Goal: Transaction & Acquisition: Purchase product/service

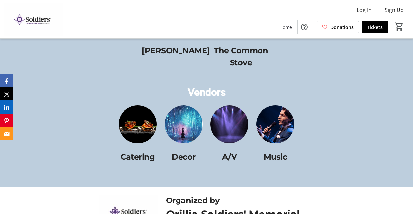
scroll to position [1010, 0]
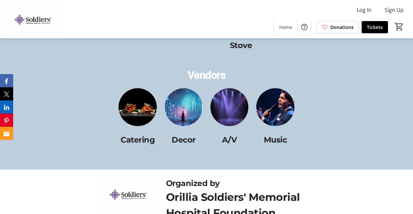
click at [238, 113] on img at bounding box center [230, 107] width 38 height 38
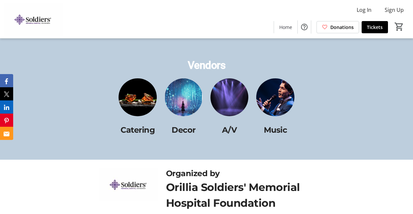
scroll to position [1039, 0]
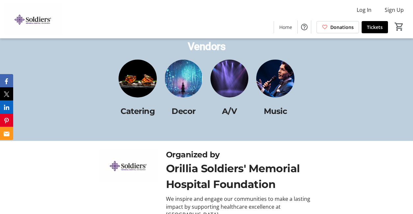
click at [142, 88] on img at bounding box center [138, 79] width 38 height 38
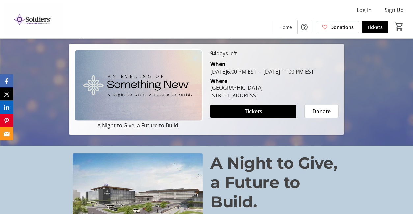
scroll to position [35, 0]
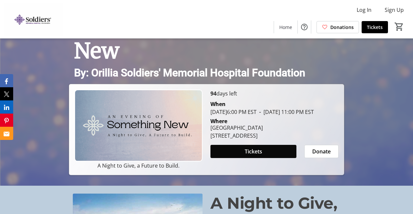
click at [257, 156] on span "Tickets" at bounding box center [253, 152] width 17 height 8
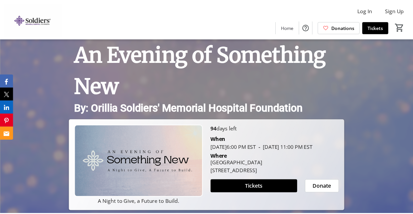
scroll to position [35, 0]
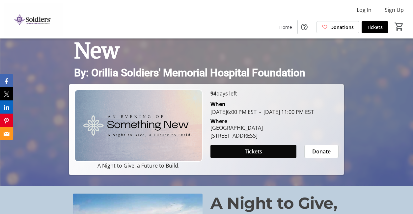
click at [269, 160] on span at bounding box center [254, 152] width 86 height 16
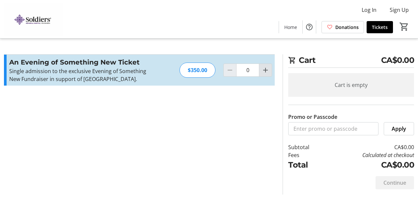
click at [264, 74] on mat-icon "Increment by one" at bounding box center [266, 70] width 8 height 8
type input "2"
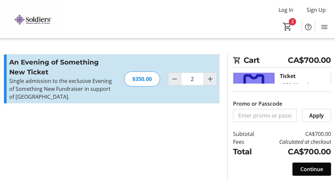
click at [318, 169] on span "Continue" at bounding box center [311, 169] width 23 height 8
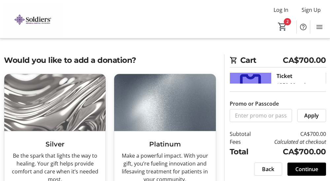
scroll to position [49, 0]
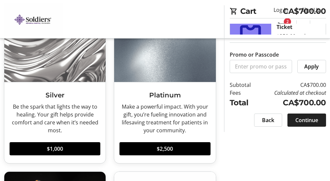
click at [302, 125] on span at bounding box center [306, 120] width 39 height 16
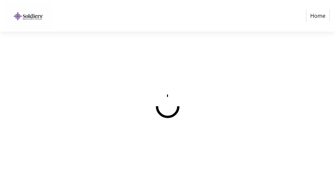
select select "CA"
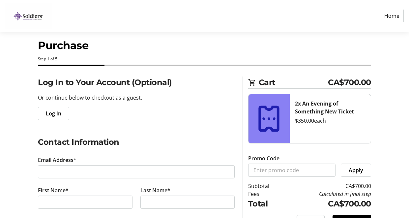
scroll to position [55, 0]
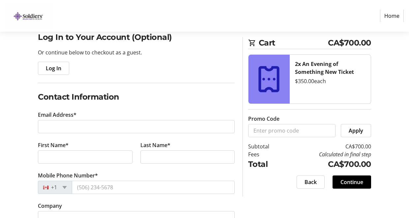
click at [77, 118] on tr-form-field "Email Address*" at bounding box center [136, 126] width 197 height 30
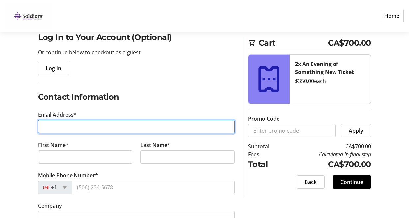
type input "[PERSON_NAME][EMAIL_ADDRESS][DOMAIN_NAME]"
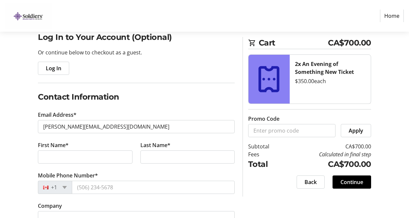
click at [74, 148] on tr-form-field "First Name*" at bounding box center [85, 156] width 102 height 30
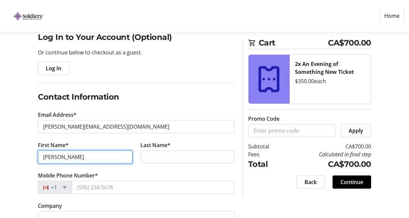
type input "[PERSON_NAME]"
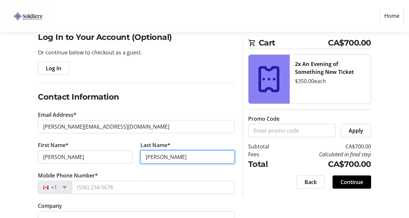
type input "[PERSON_NAME]"
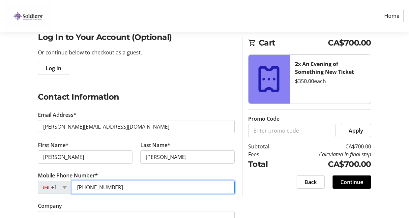
scroll to position [101, 0]
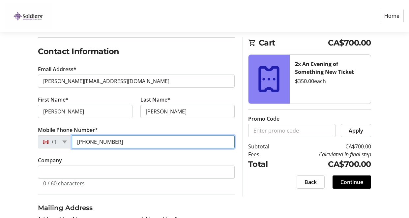
type input "[PHONE_NUMBER]"
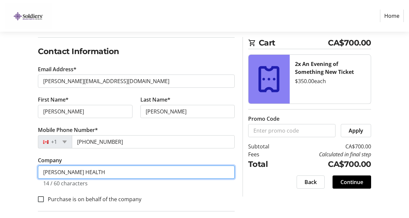
scroll to position [110, 0]
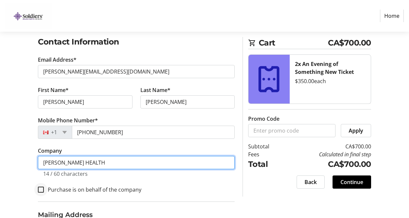
type input "[PERSON_NAME] HEALTH"
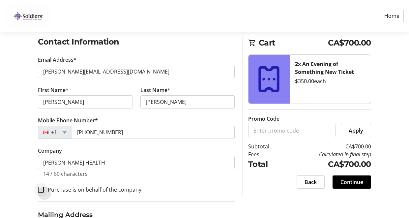
click at [39, 188] on input "Purchase is on behalf of the company" at bounding box center [41, 190] width 6 height 6
checkbox input "true"
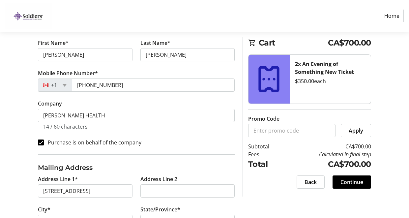
type input "[STREET_ADDRESS]"
type input "Orillia"
select select "ON"
type input "L3V 1V7"
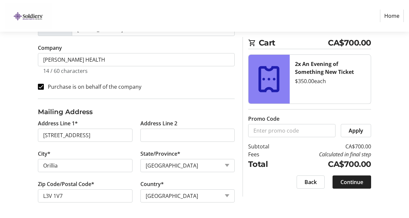
click at [362, 178] on span "Continue" at bounding box center [351, 182] width 23 height 8
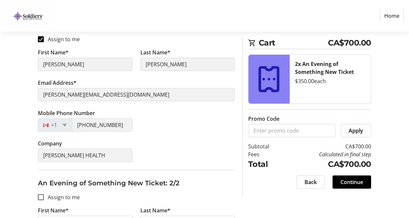
scroll to position [155, 0]
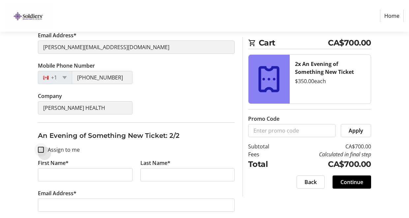
click at [40, 150] on input "Assign to me" at bounding box center [41, 150] width 6 height 6
checkbox input "true"
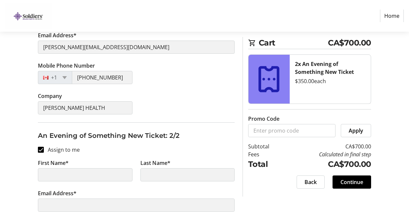
type input "[PERSON_NAME]"
type input "[PERSON_NAME][EMAIL_ADDRESS][DOMAIN_NAME]"
type input "[PHONE_NUMBER]"
type input "[PERSON_NAME] HEALTH"
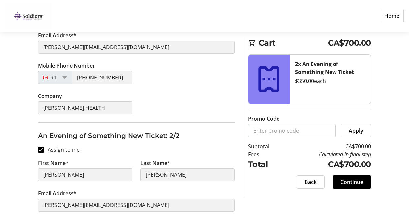
click at [56, 150] on label "Assign to me" at bounding box center [62, 150] width 36 height 8
click at [44, 150] on input "Assign to me" at bounding box center [41, 150] width 6 height 6
checkbox input "false"
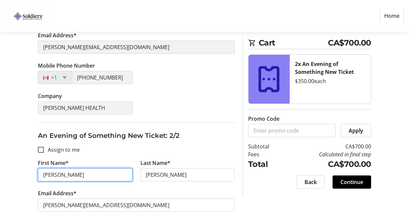
click at [60, 175] on input "[PERSON_NAME]" at bounding box center [85, 174] width 94 height 13
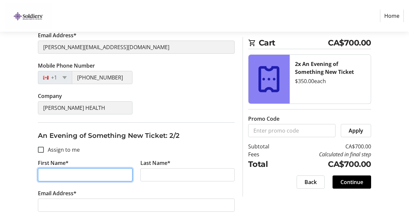
click at [60, 175] on input "First Name*" at bounding box center [85, 174] width 94 height 13
type input "[PERSON_NAME]"
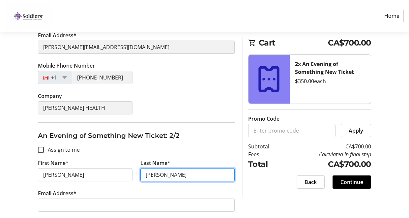
type input "[PERSON_NAME]"
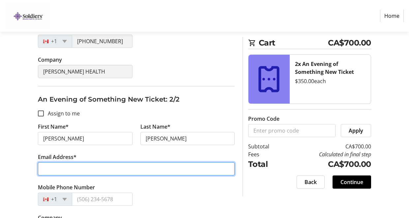
scroll to position [217, 0]
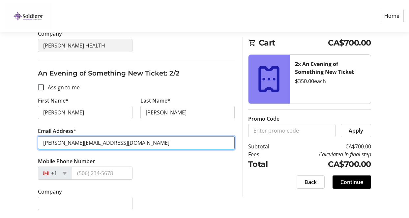
type input "[PERSON_NAME][EMAIL_ADDRESS][DOMAIN_NAME]"
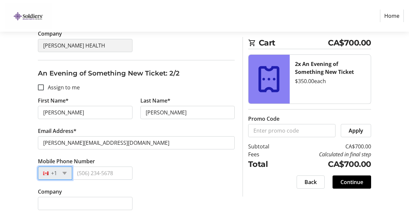
click at [175, 187] on div "Mobile Phone Number +1" at bounding box center [136, 172] width 205 height 30
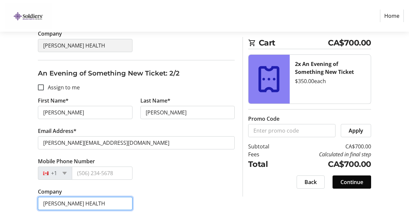
type input "[PERSON_NAME] HEALTH"
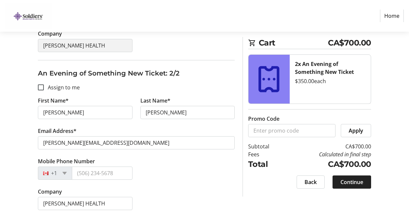
click at [346, 182] on span "Continue" at bounding box center [351, 182] width 23 height 8
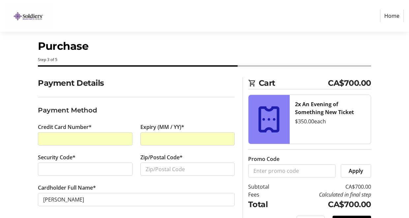
scroll to position [28, 0]
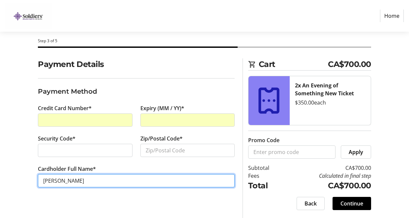
drag, startPoint x: 59, startPoint y: 181, endPoint x: 25, endPoint y: 183, distance: 34.3
click at [25, 183] on div "Payment Details Payment Method Credit Card Number* Expiry (MM / YY)* Security C…" at bounding box center [204, 138] width 409 height 160
type input "[PERSON_NAME]"
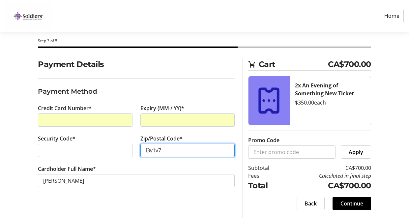
type input "l3v1v7"
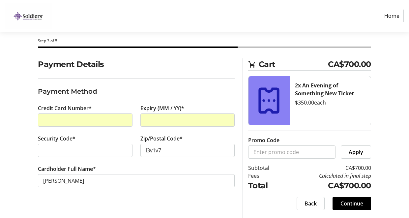
click at [133, 194] on tr-form-field "Cardholder Full Name* [PERSON_NAME]" at bounding box center [136, 180] width 197 height 30
click at [353, 205] on span "Continue" at bounding box center [351, 203] width 23 height 8
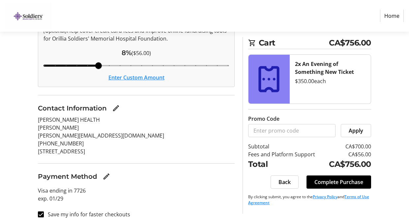
scroll to position [95, 0]
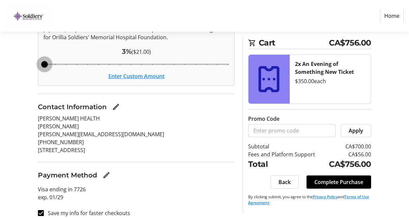
drag, startPoint x: 100, startPoint y: 65, endPoint x: 24, endPoint y: 65, distance: 76.5
click at [24, 65] on div "Order Summary (Optional) Help cover credit card fees and improve online fundrai…" at bounding box center [204, 108] width 409 height 233
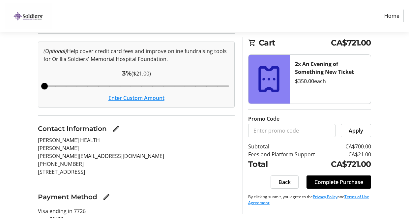
scroll to position [42, 0]
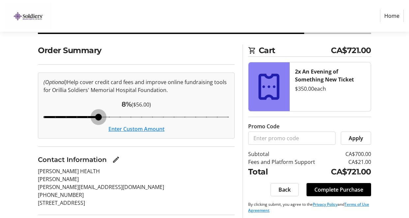
drag, startPoint x: 46, startPoint y: 116, endPoint x: 94, endPoint y: 119, distance: 47.2
type input "8"
click at [94, 119] on input "Cover fees percentage" at bounding box center [136, 117] width 199 height 15
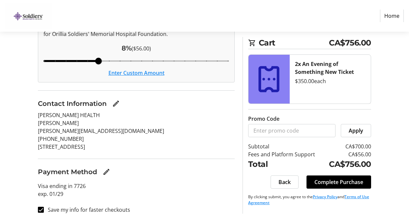
scroll to position [102, 0]
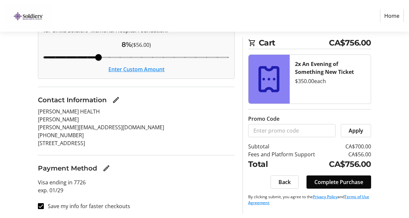
click at [328, 182] on span "Complete Purchase" at bounding box center [338, 182] width 49 height 8
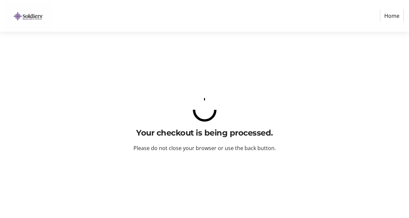
scroll to position [0, 0]
